Goal: Transaction & Acquisition: Book appointment/travel/reservation

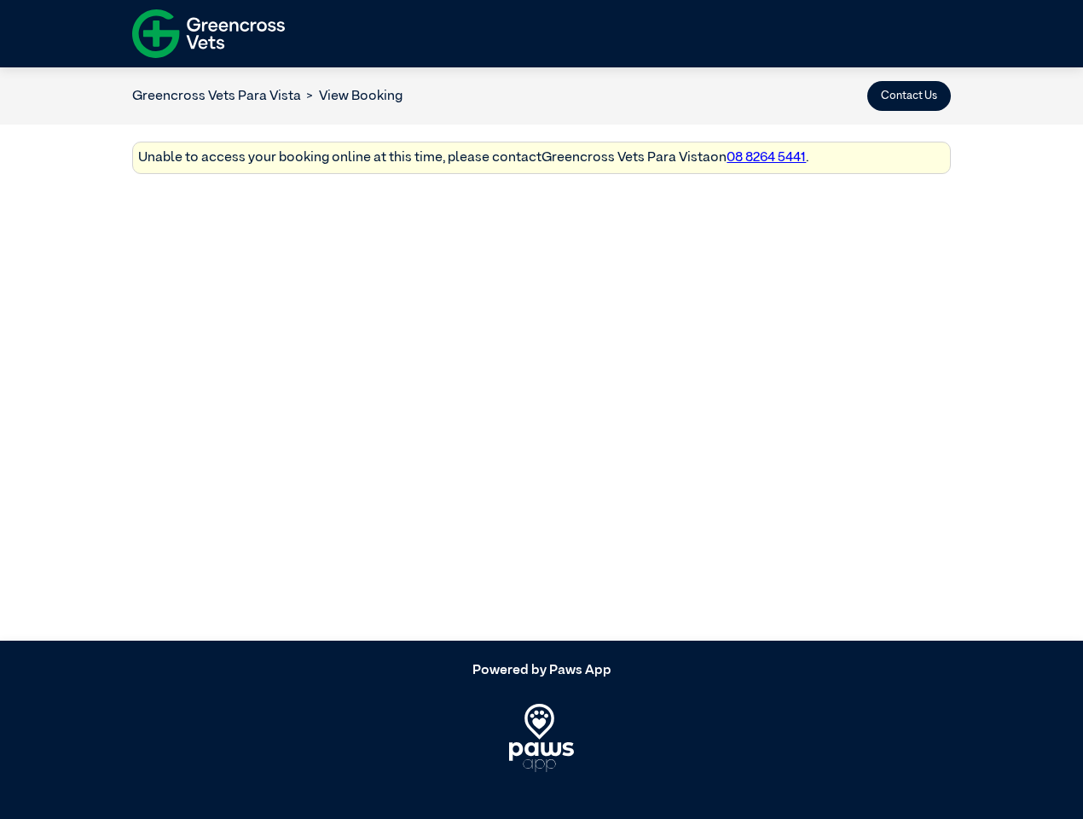
click at [909, 96] on button "Contact Us" at bounding box center [910, 96] width 84 height 30
